Goal: Navigation & Orientation: Find specific page/section

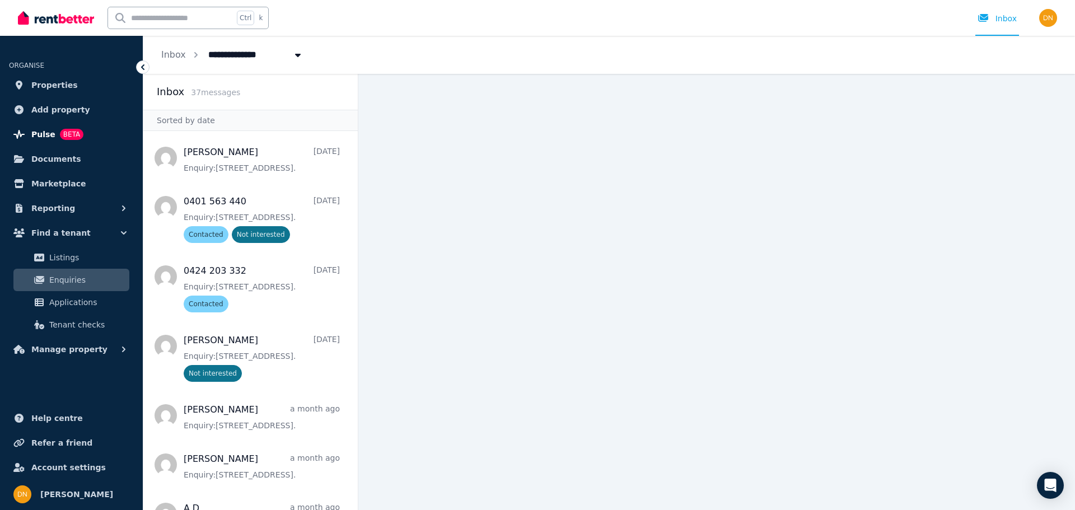
click at [53, 135] on span "Pulse BETA" at bounding box center [57, 134] width 52 height 13
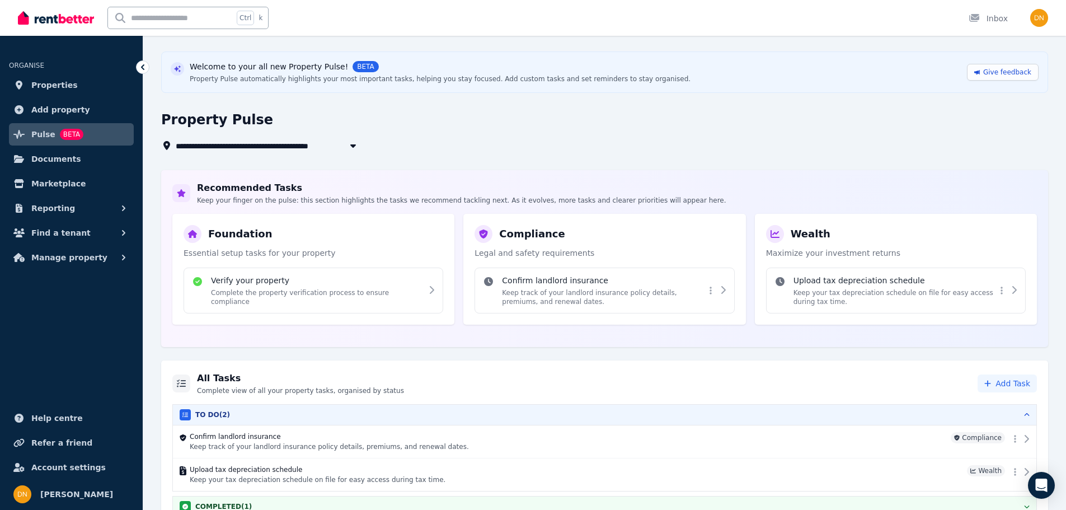
scroll to position [52, 0]
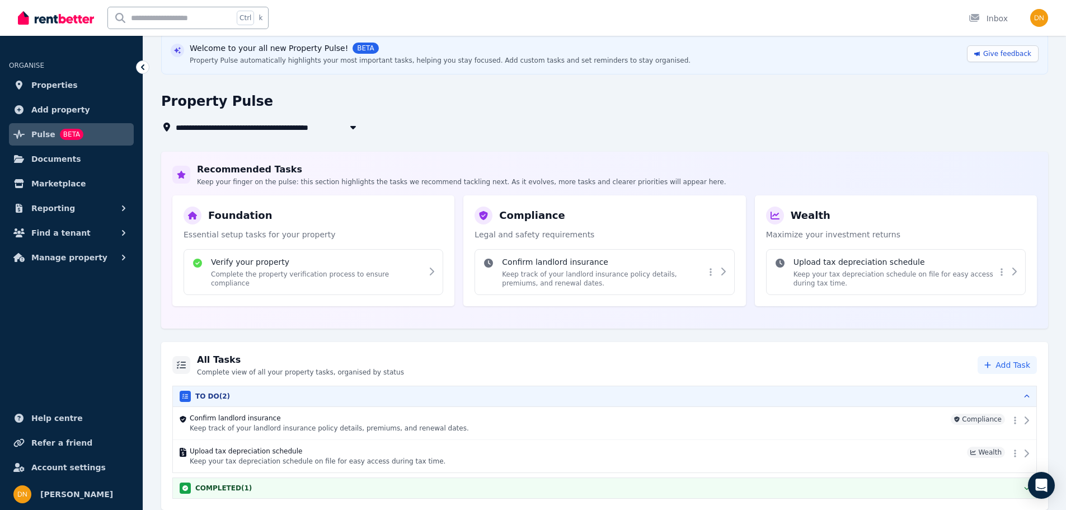
click at [298, 123] on span "office 4 10a/857 Doncaster Road, Doncaster East" at bounding box center [237, 126] width 122 height 13
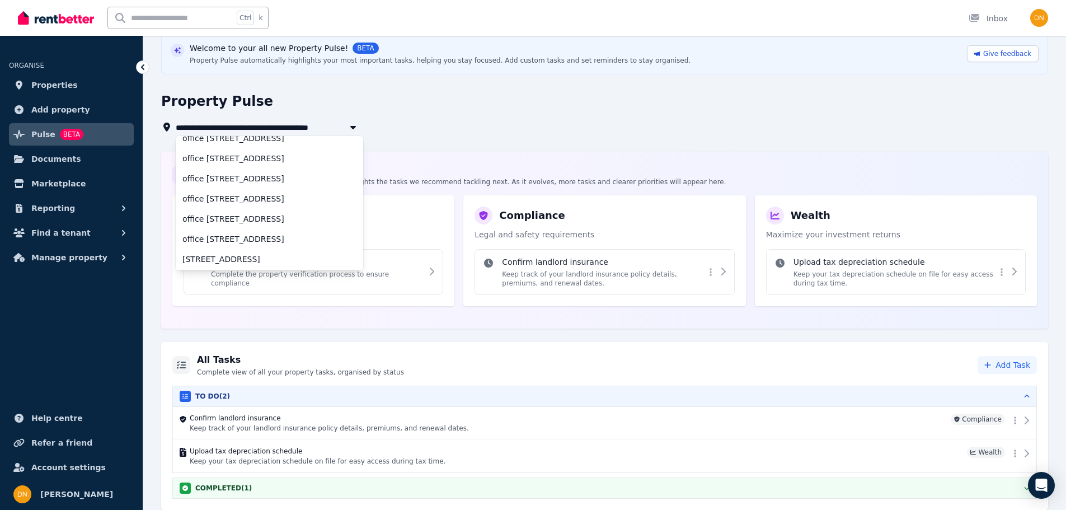
scroll to position [92, 0]
click at [306, 234] on span "857 Doncaster Road, Doncaster East" at bounding box center [263, 237] width 161 height 11
type input "**********"
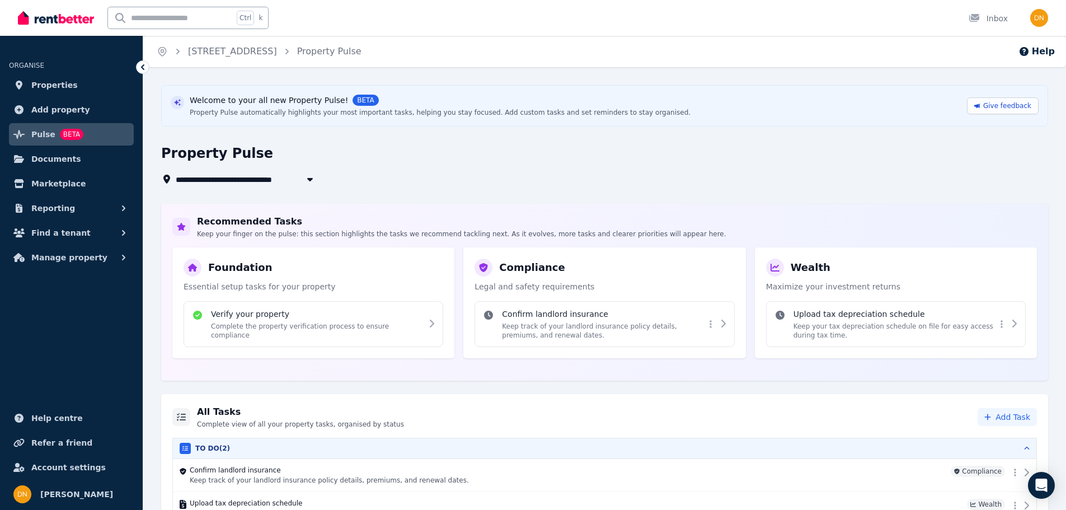
scroll to position [52, 0]
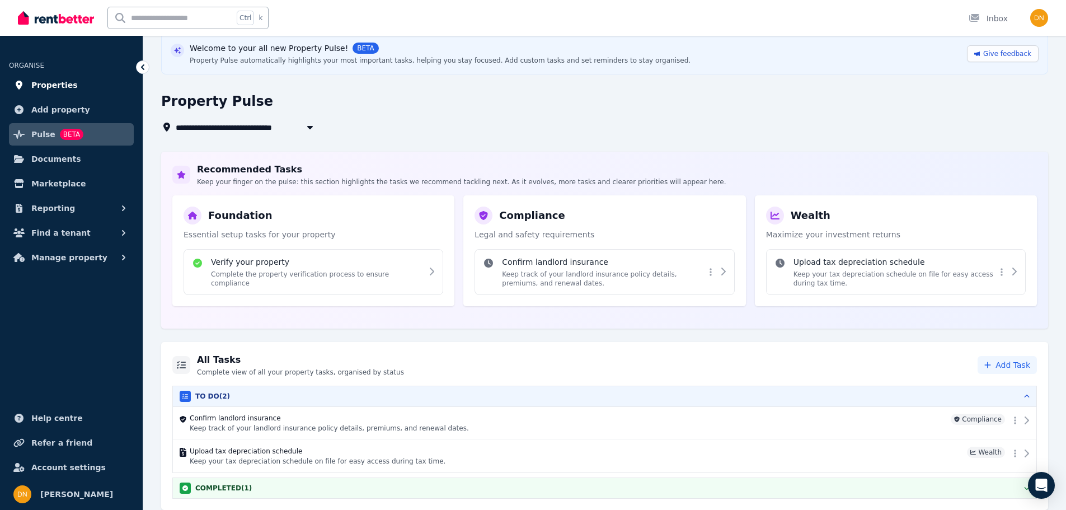
click at [58, 85] on span "Properties" at bounding box center [54, 84] width 46 height 13
